Goal: Navigation & Orientation: Find specific page/section

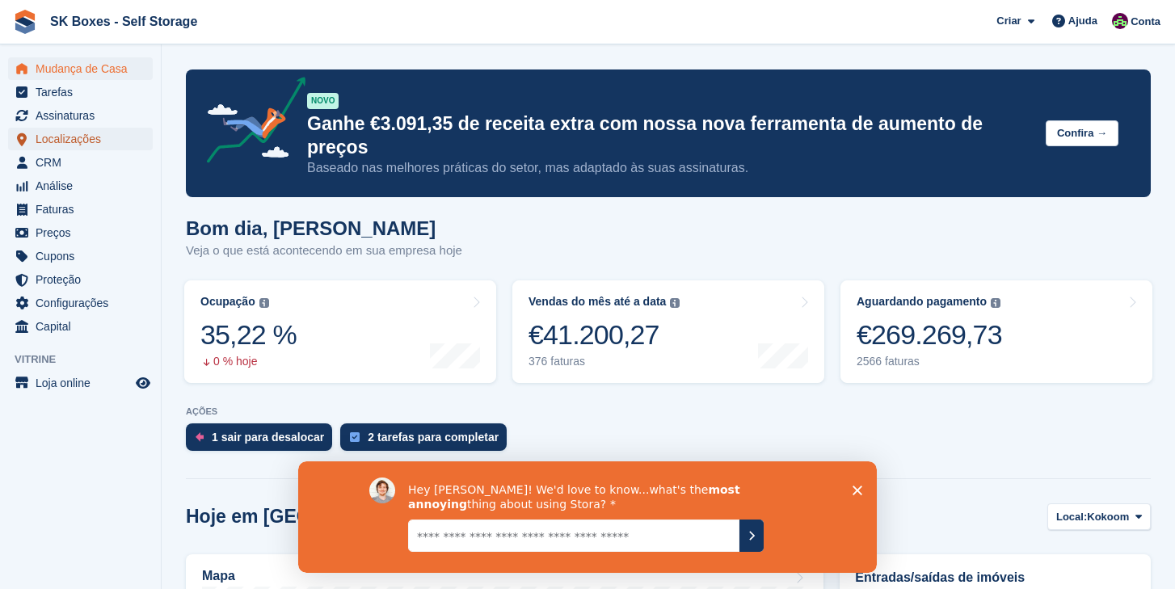
click at [62, 138] on span "Localizações" at bounding box center [84, 139] width 97 height 23
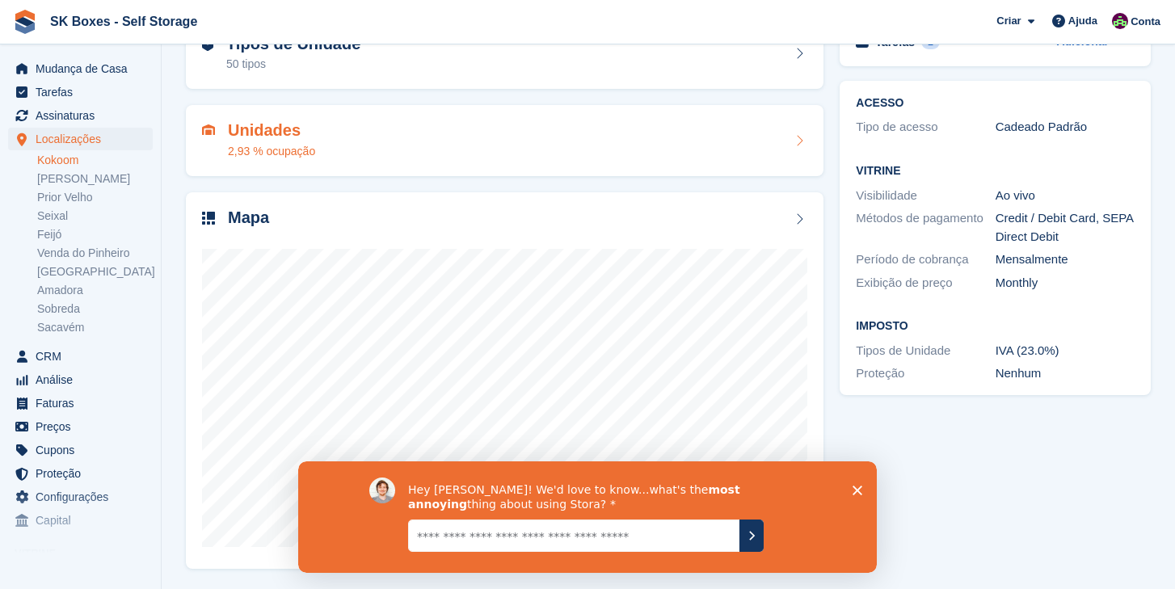
scroll to position [100, 0]
click at [863, 492] on div "Hey Karim! We'd love to know...what's the most annoying thing about using Stora?" at bounding box center [587, 515] width 578 height 111
click at [858, 492] on icon "Fechar inquérito" at bounding box center [857, 490] width 10 height 10
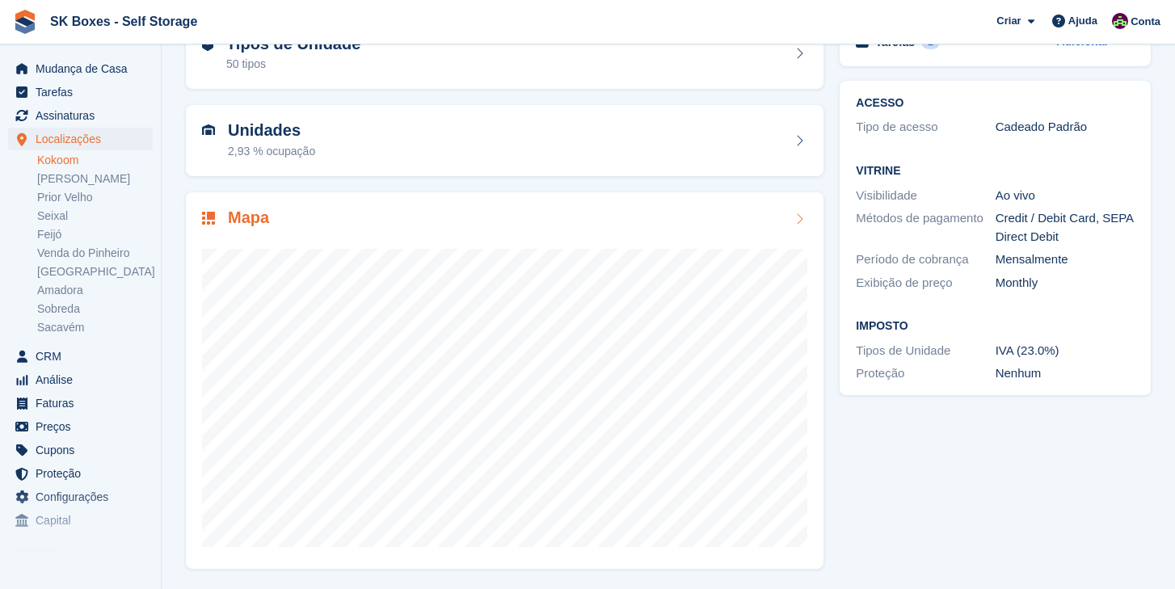
click at [798, 224] on icon at bounding box center [799, 218] width 16 height 13
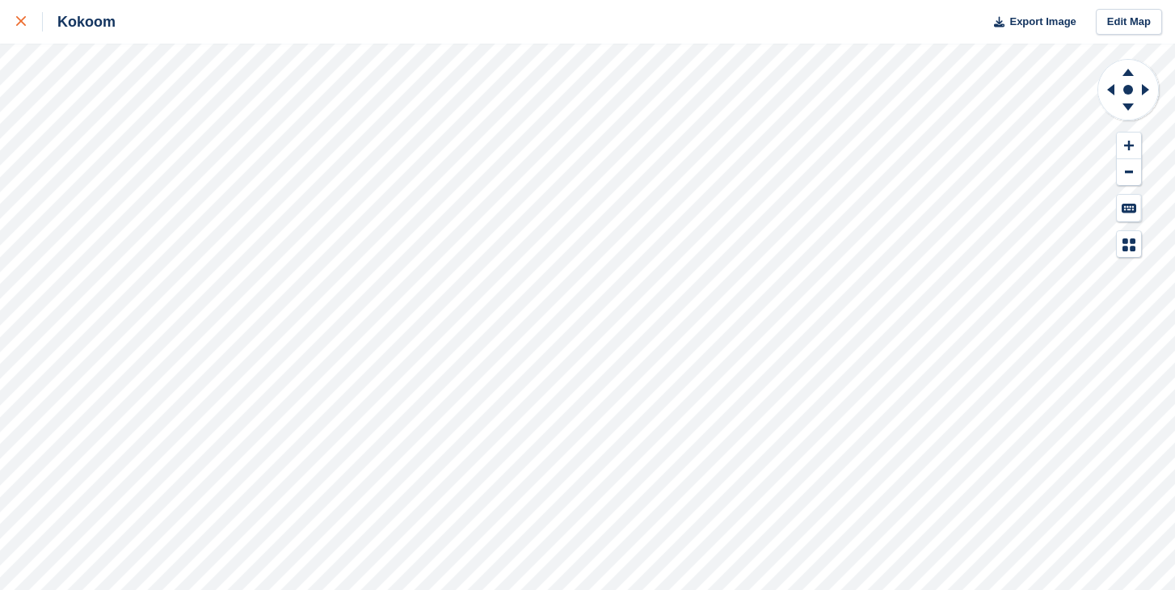
click at [27, 25] on div at bounding box center [29, 21] width 27 height 19
